Goal: Find specific page/section: Find specific page/section

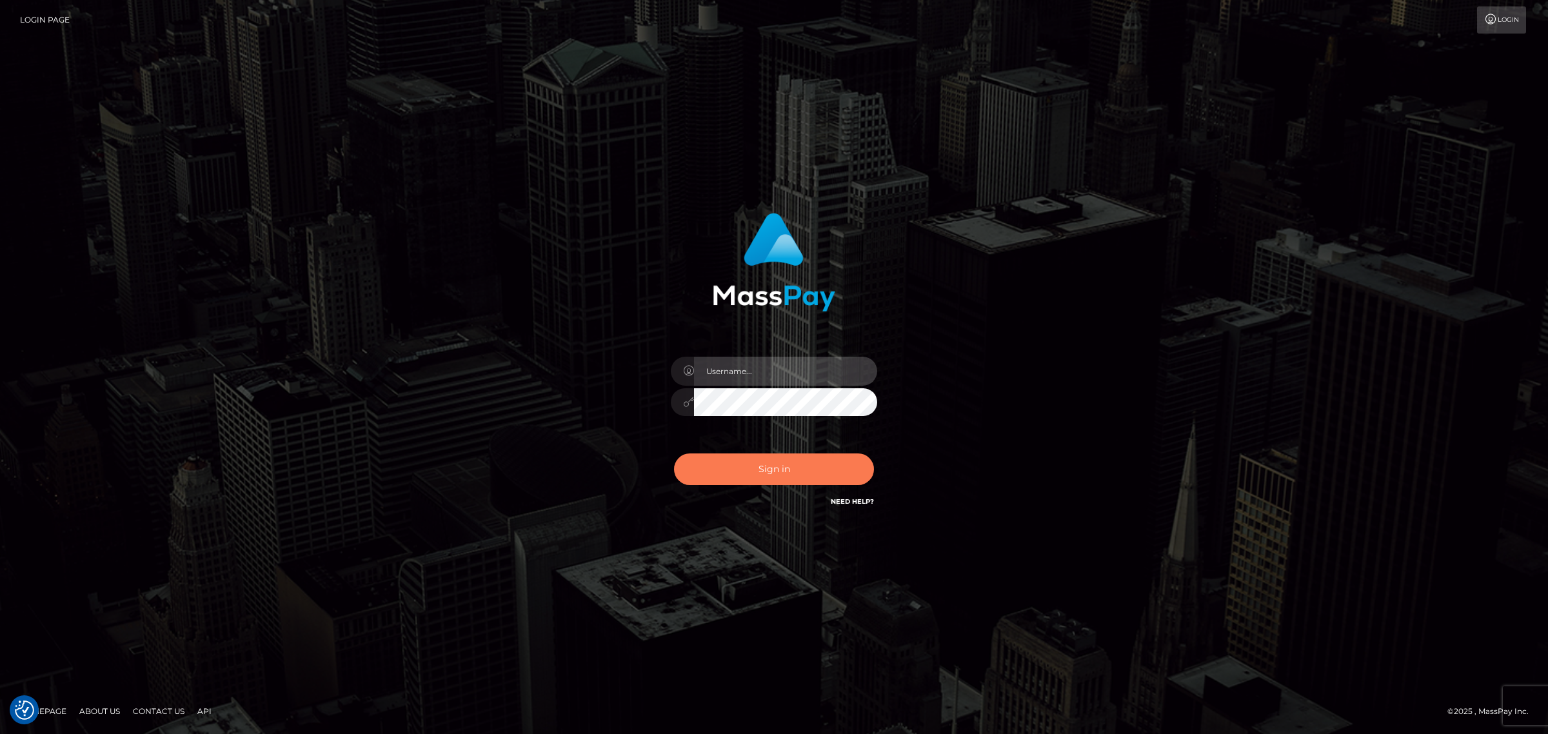
type input "MaryJoy"
click at [782, 462] on button "Sign in" at bounding box center [774, 469] width 200 height 32
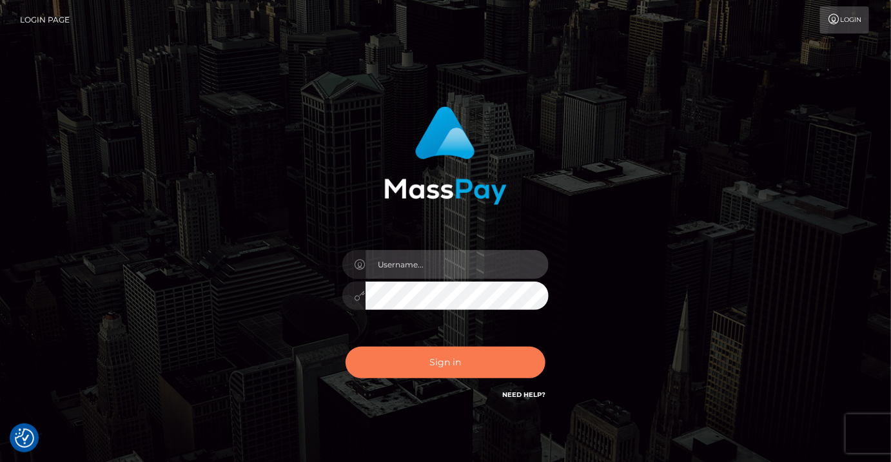
type input "MaryJoy"
click at [370, 359] on button "Sign in" at bounding box center [446, 363] width 200 height 32
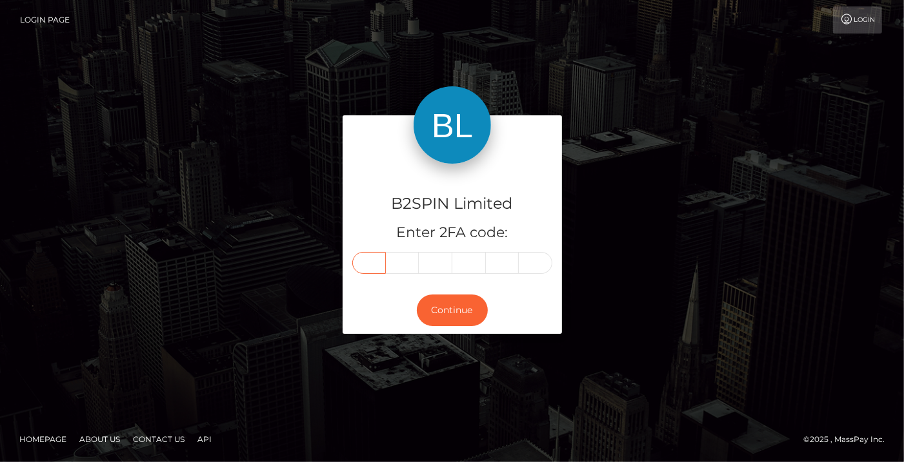
click at [381, 263] on input "text" at bounding box center [369, 263] width 34 height 22
click at [371, 263] on input "text" at bounding box center [369, 263] width 34 height 22
type input "3"
type input "9"
type input "1"
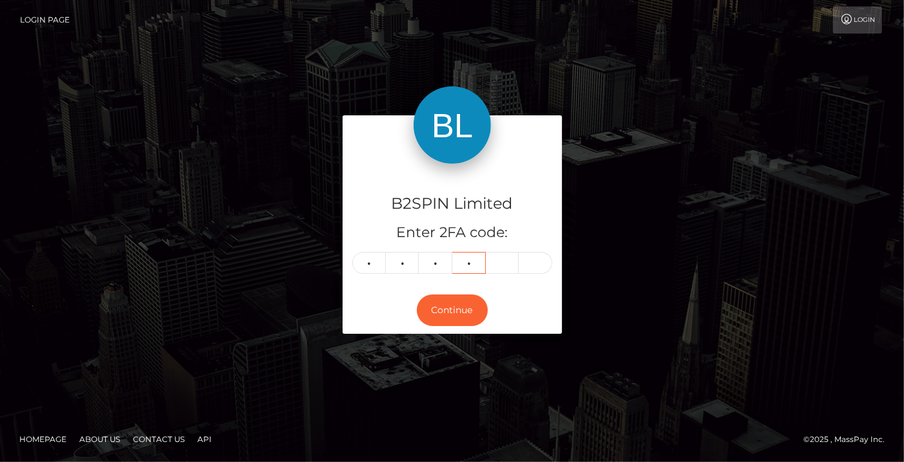
type input "8"
type input "4"
type input "1"
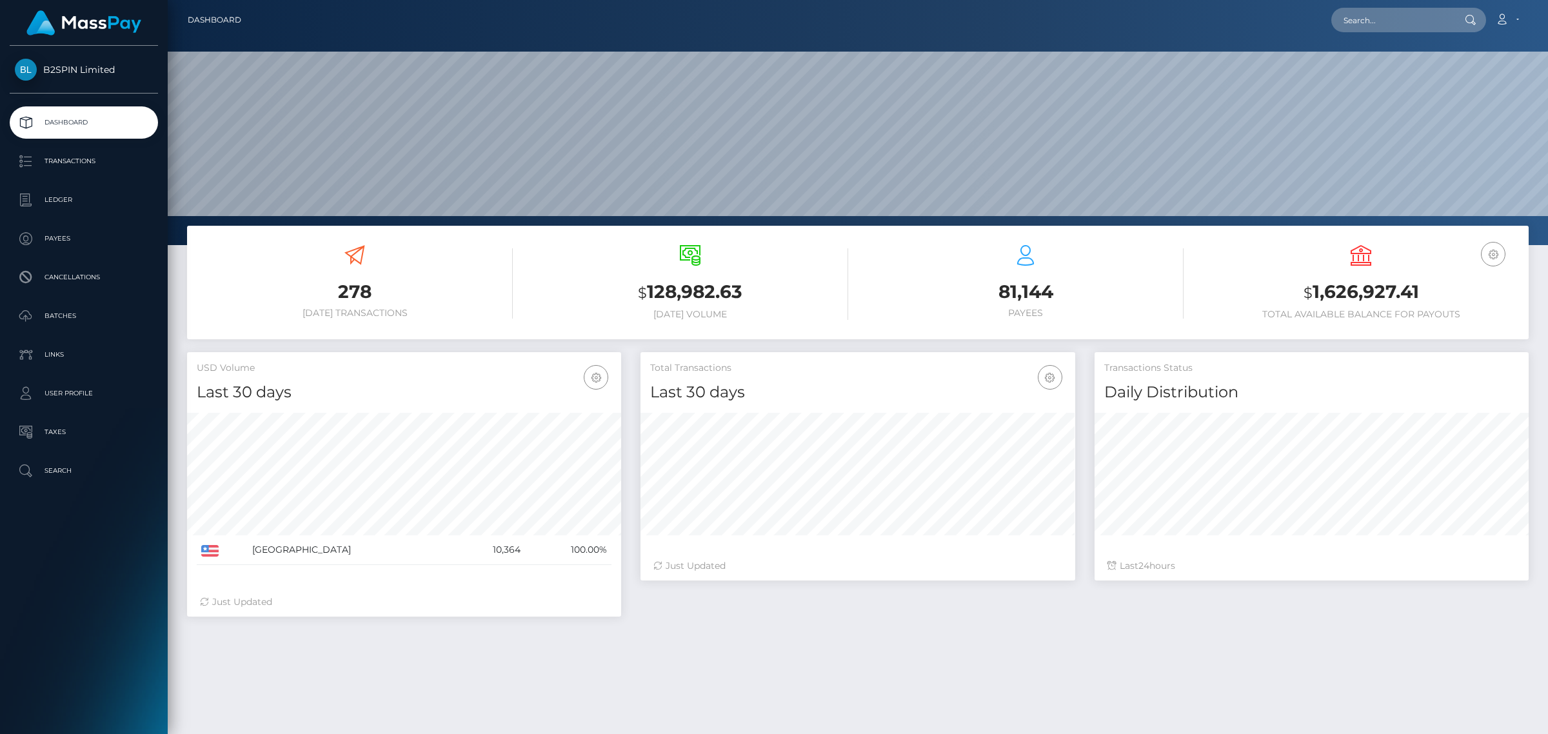
scroll to position [228, 433]
click at [903, 16] on input "text" at bounding box center [1391, 20] width 121 height 25
paste input "27aefe70-559d-492e-a56b-37ce3a3e6da0"
click at [903, 23] on input "27aefe70-559d-492e-a56b-37ce3a3e6da0" at bounding box center [1391, 20] width 121 height 25
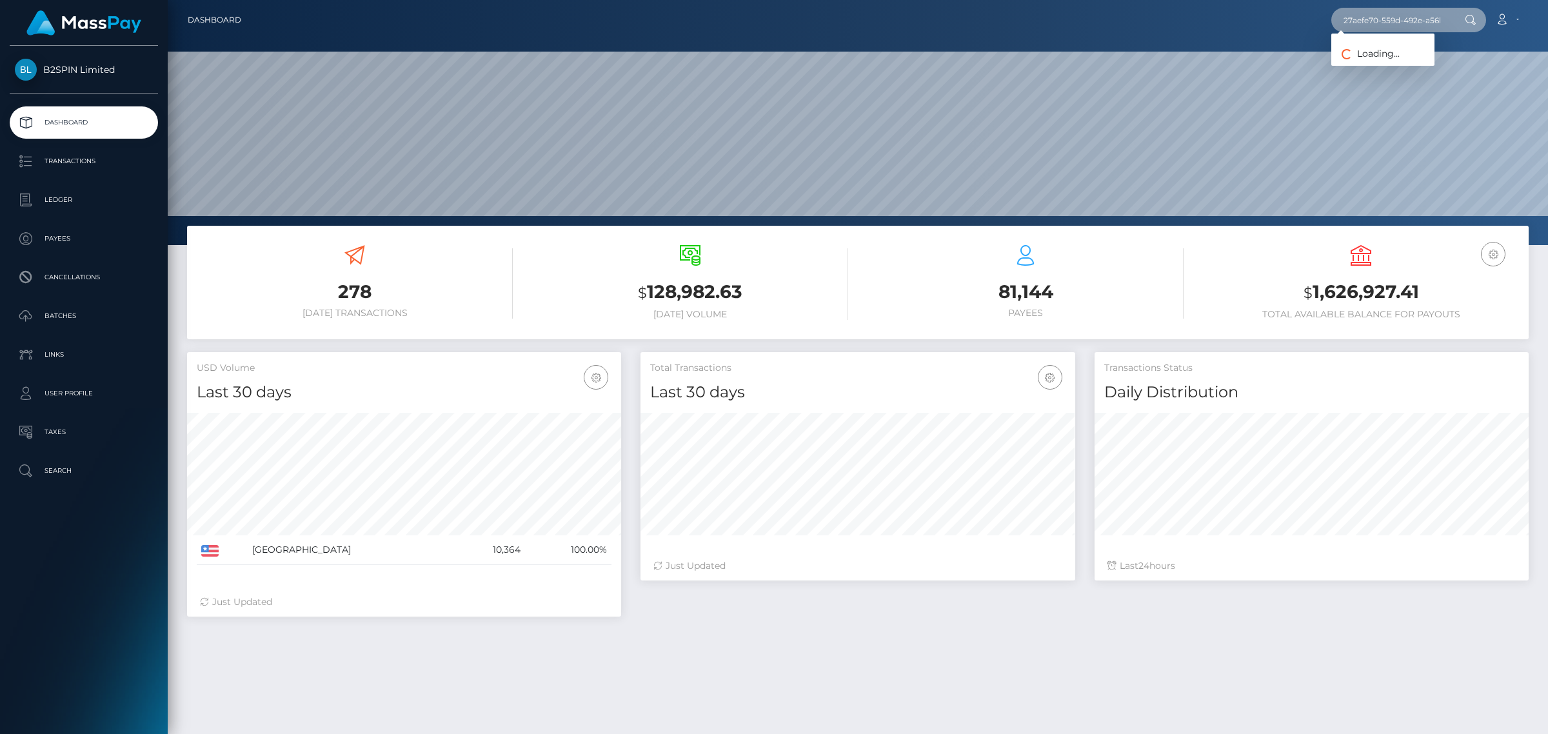
paste input "178372713"
type input "1783727130"
click at [903, 58] on link "JOSE LUIS JIMENEZ" at bounding box center [1415, 67] width 168 height 24
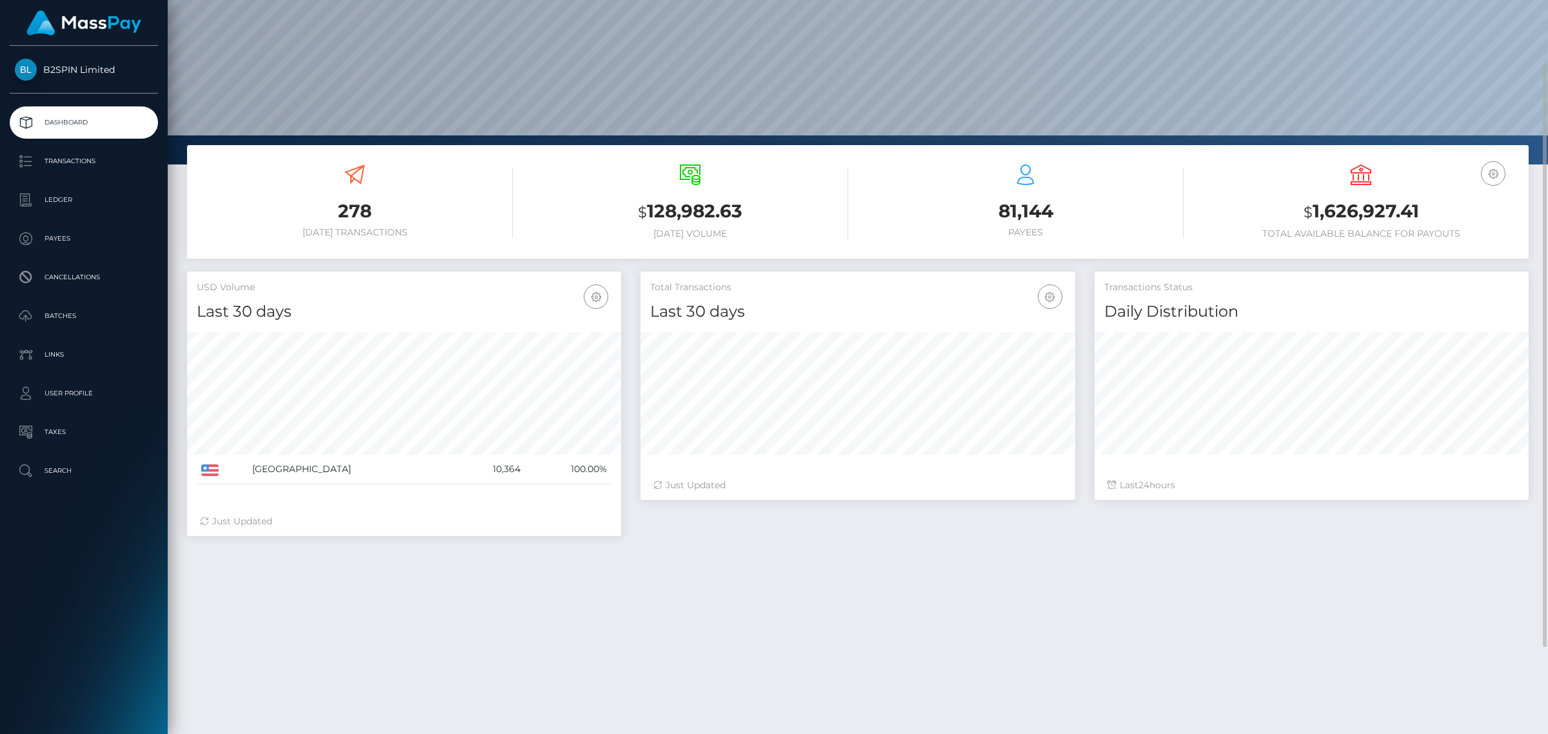
scroll to position [191, 0]
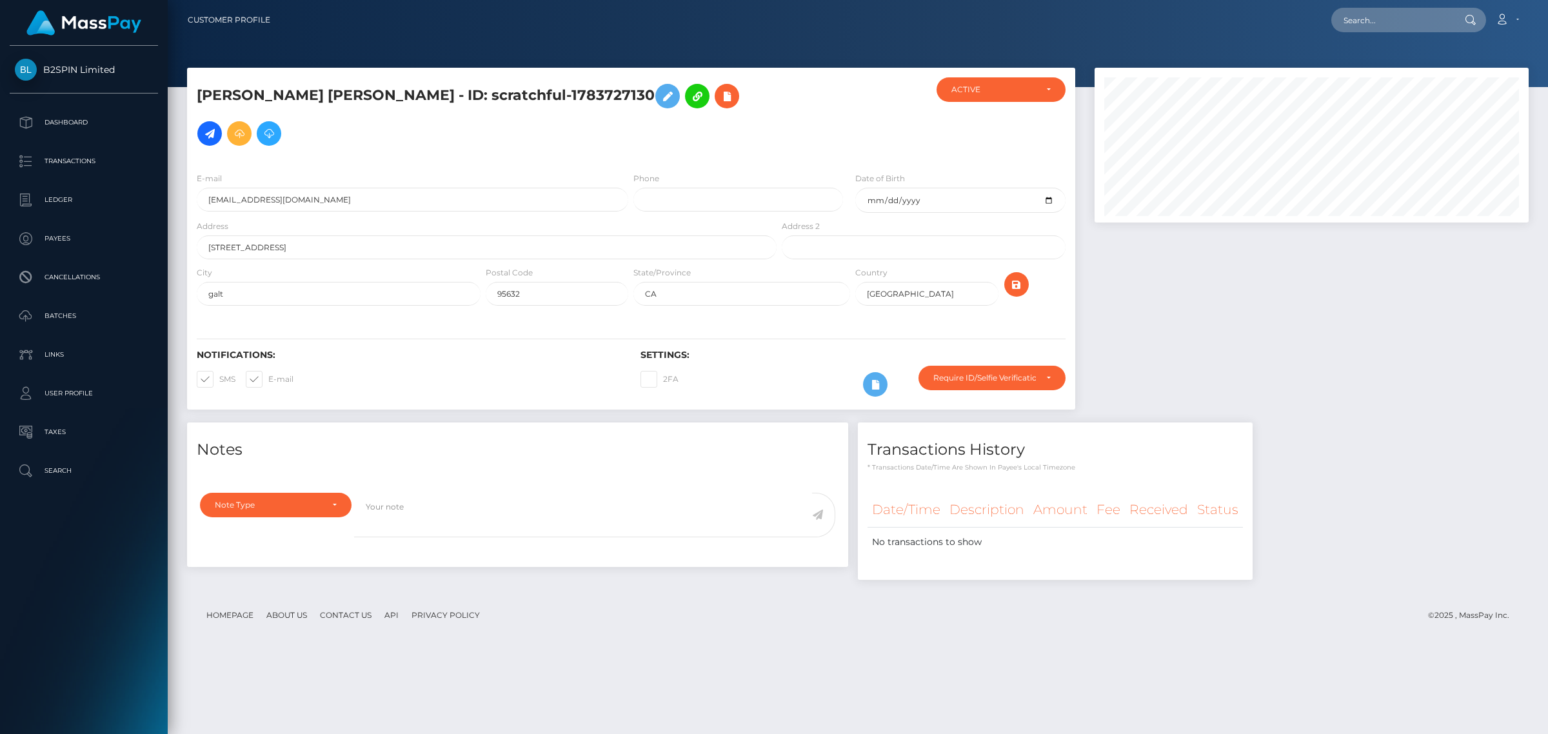
scroll to position [155, 433]
